Goal: Navigation & Orientation: Find specific page/section

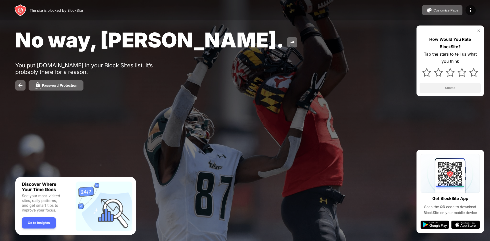
click at [479, 29] on img at bounding box center [479, 31] width 4 height 4
